Goal: Task Accomplishment & Management: Use online tool/utility

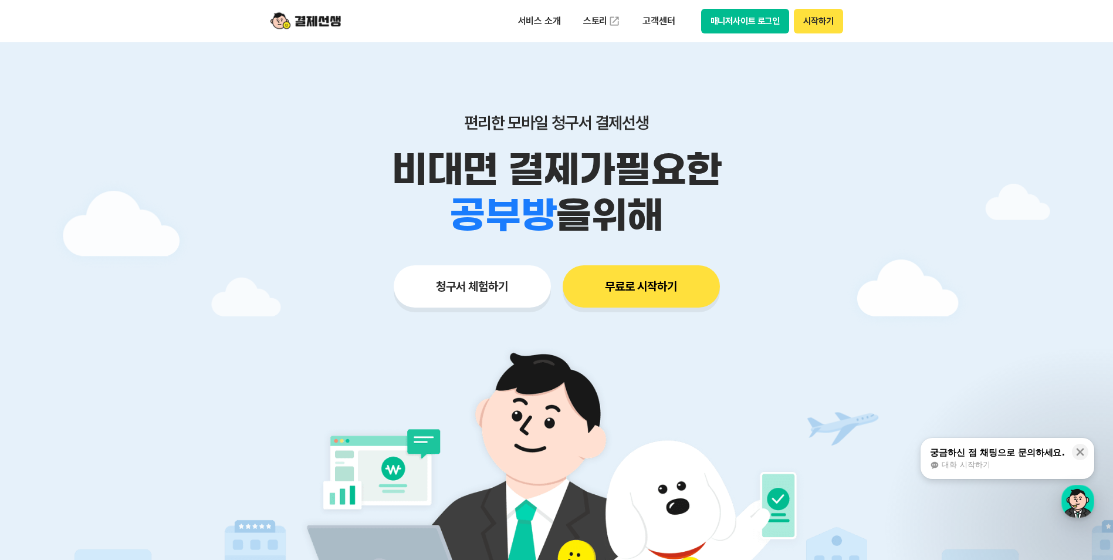
click at [753, 25] on button "매니저사이트 로그인" at bounding box center [745, 21] width 89 height 25
click at [279, 23] on button "매니저사이트 로그인" at bounding box center [745, 21] width 89 height 25
